Goal: Task Accomplishment & Management: Manage account settings

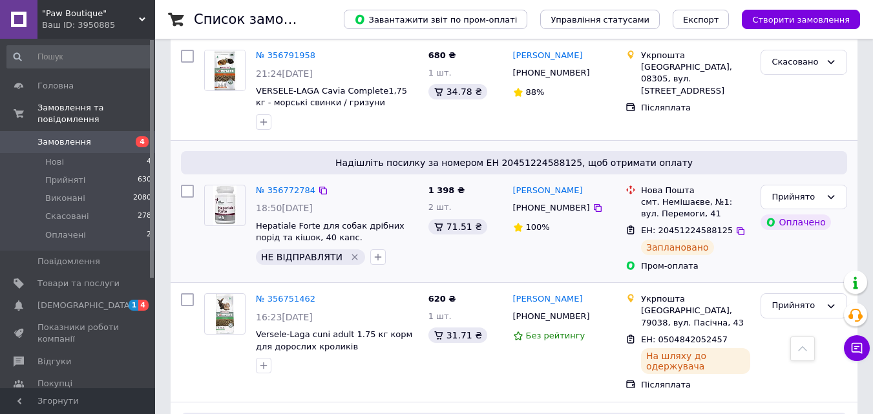
scroll to position [452, 0]
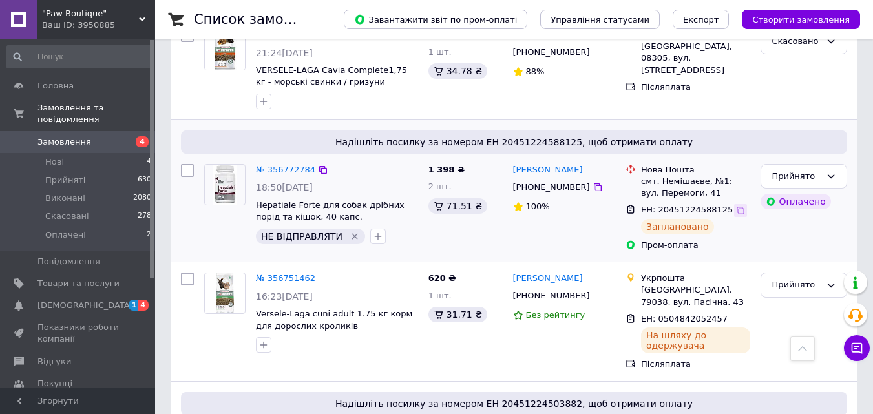
click at [735, 205] on icon at bounding box center [740, 210] width 10 height 10
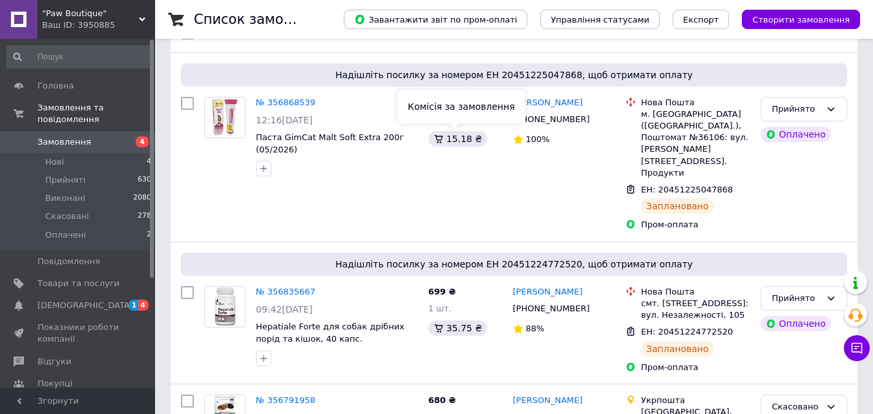
scroll to position [129, 0]
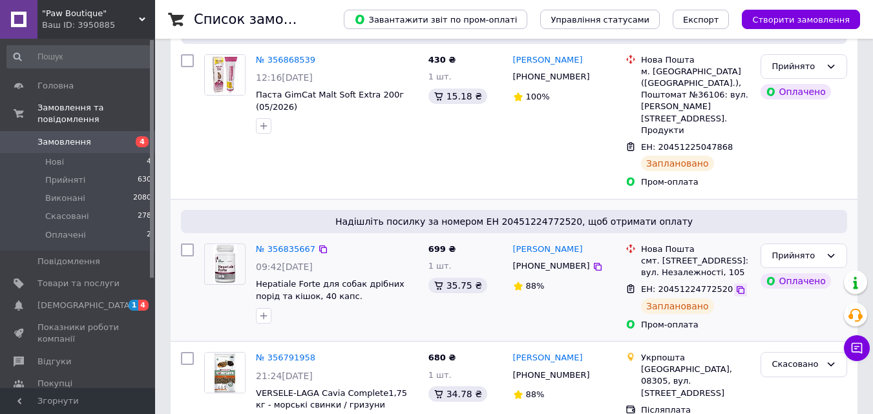
click at [735, 285] on icon at bounding box center [740, 290] width 10 height 10
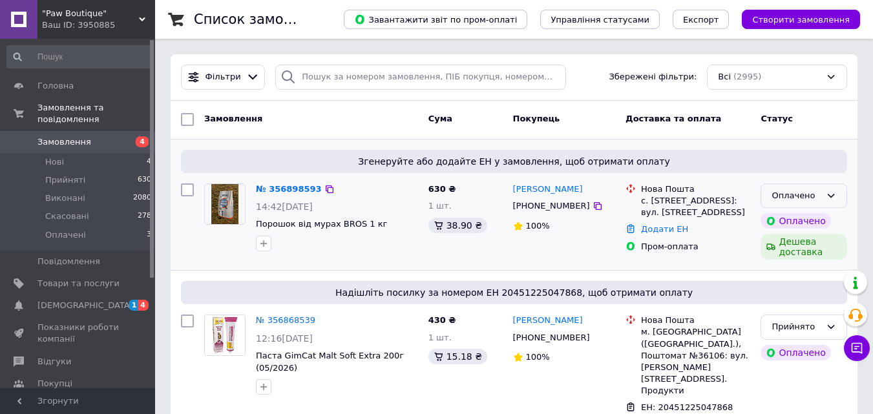
click at [835, 195] on icon at bounding box center [831, 196] width 10 height 10
click at [812, 218] on li "Прийнято" at bounding box center [803, 223] width 85 height 24
click at [275, 193] on link "№ 356898593" at bounding box center [285, 189] width 59 height 10
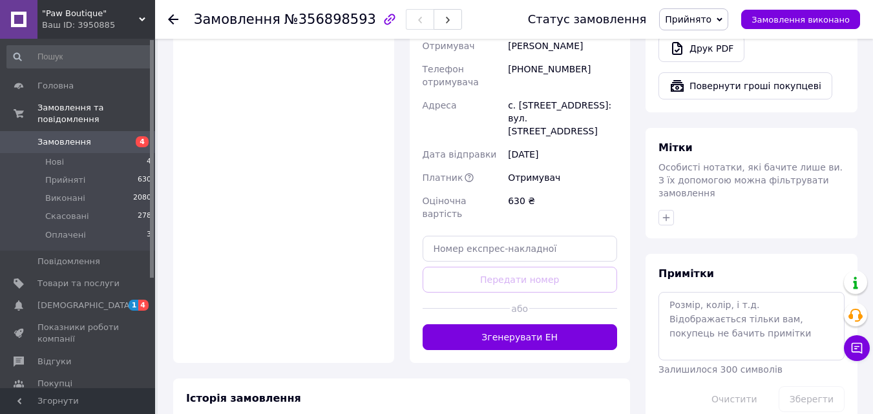
scroll to position [582, 0]
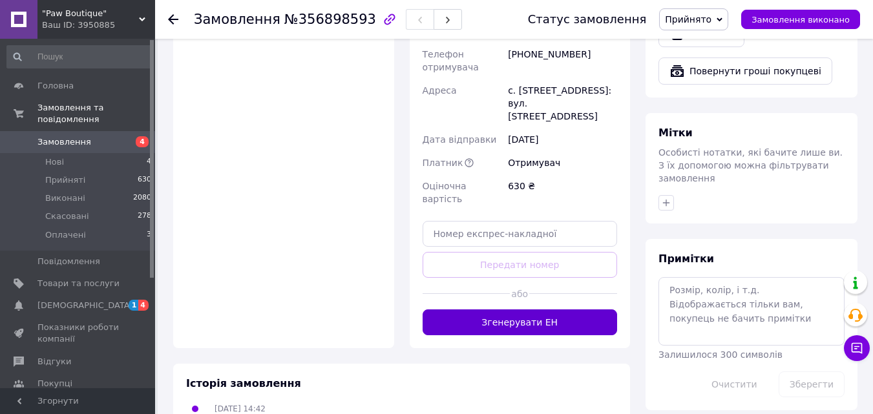
click at [534, 309] on button "Згенерувати ЕН" at bounding box center [520, 322] width 195 height 26
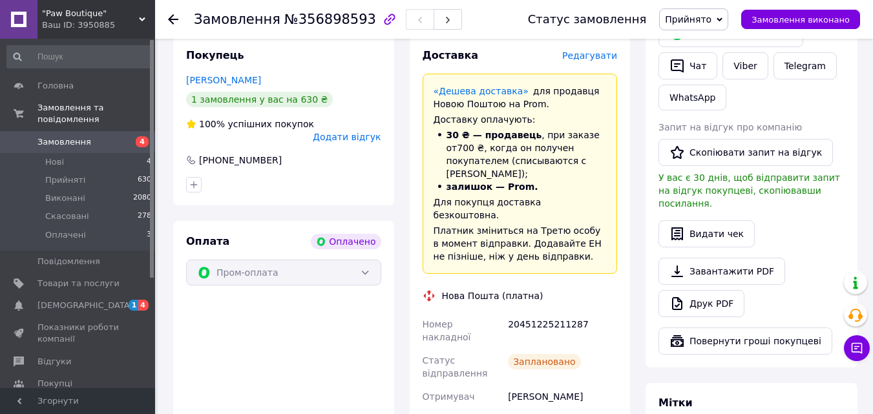
scroll to position [323, 0]
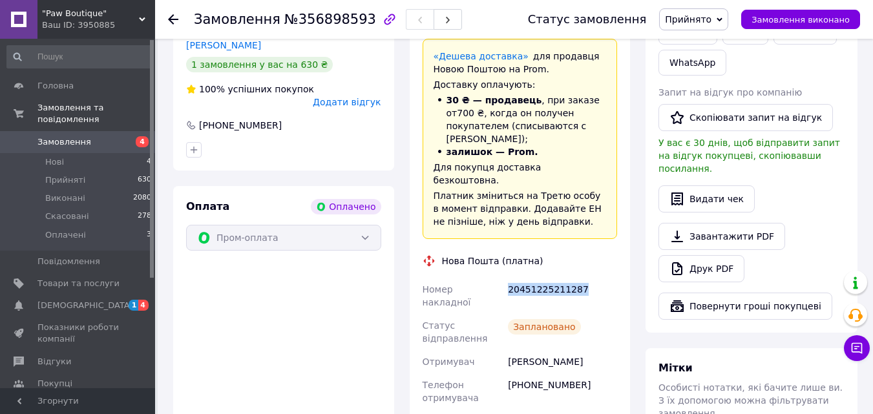
drag, startPoint x: 579, startPoint y: 251, endPoint x: 510, endPoint y: 251, distance: 69.1
click at [510, 278] on div "20451225211287" at bounding box center [562, 296] width 114 height 36
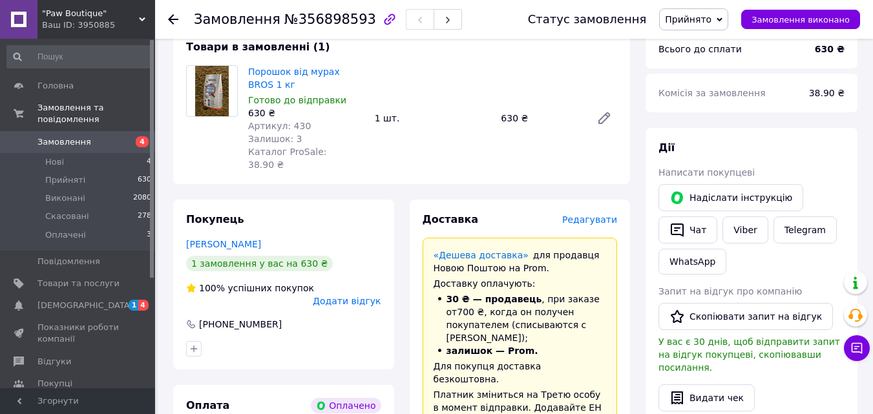
scroll to position [0, 0]
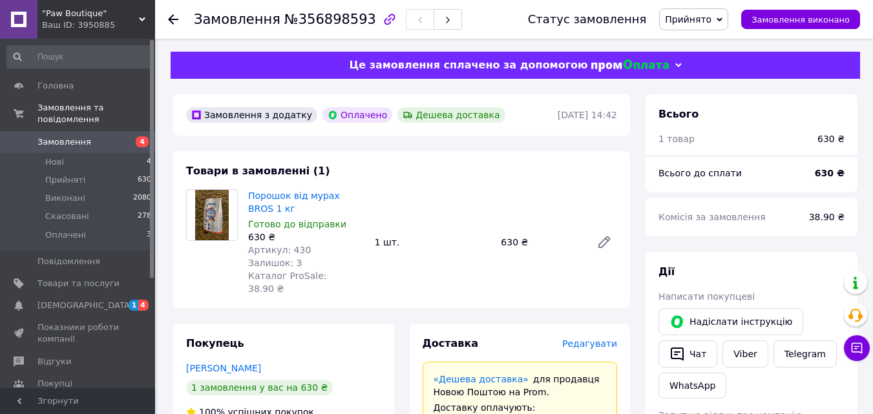
copy div "20451225211287"
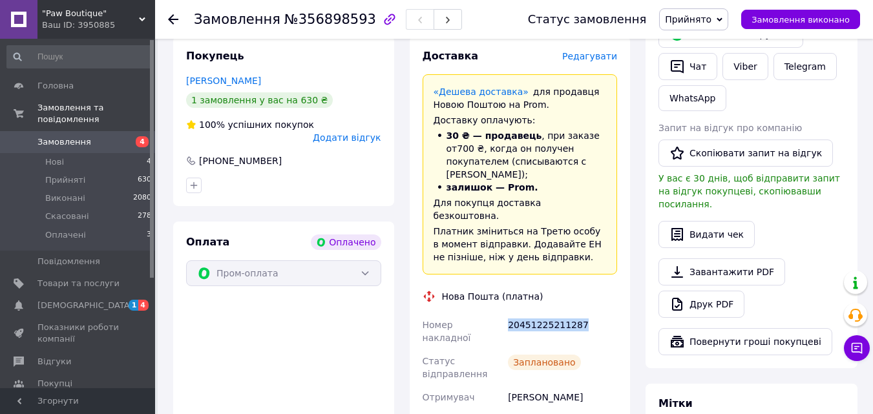
scroll to position [323, 0]
